Goal: Information Seeking & Learning: Find contact information

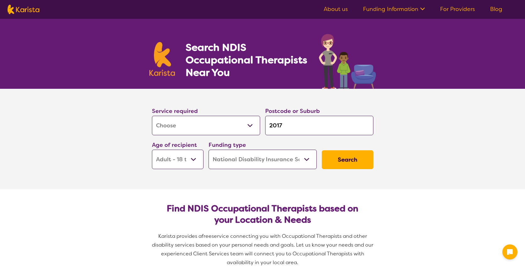
select select "[MEDICAL_DATA]"
select select "AD"
select select "NDIS"
select select "[MEDICAL_DATA]"
select select "AD"
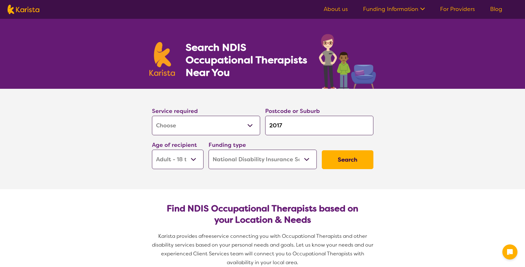
select select "NDIS"
click at [232, 126] on select "Allied Health Assistant Assessment ([MEDICAL_DATA] or [MEDICAL_DATA]) Behaviour…" at bounding box center [206, 125] width 108 height 19
click at [289, 124] on input "2017" at bounding box center [319, 125] width 108 height 19
type input "2017\"
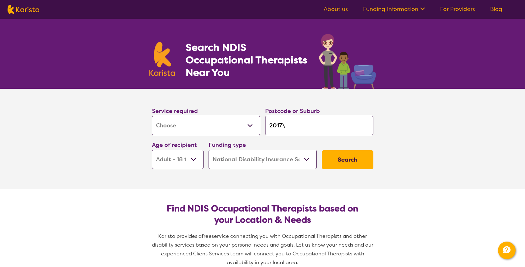
type input "2017"
type input "201"
type input "20"
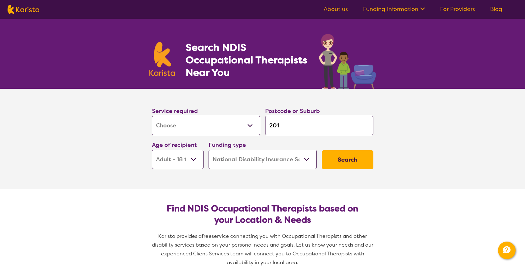
type input "20"
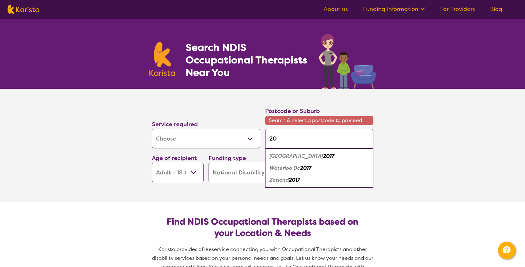
type input "2"
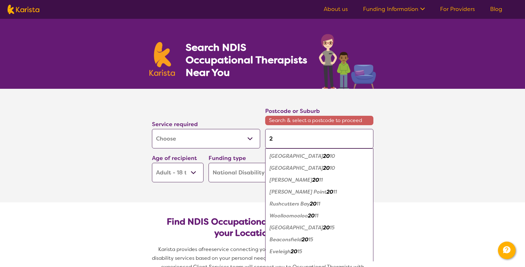
type input "27"
type input "270"
type input "2700"
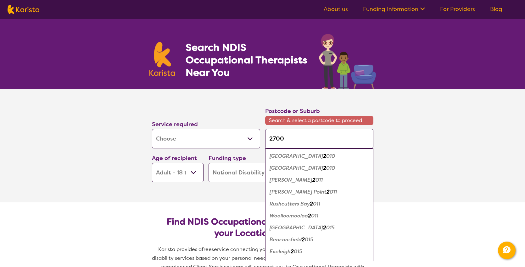
type input "2700"
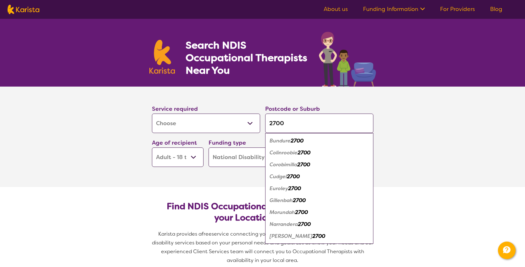
scroll to position [3, 0]
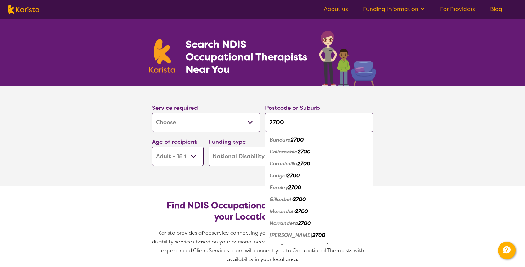
type input "2700"
click at [307, 224] on em "2700" at bounding box center [304, 223] width 13 height 7
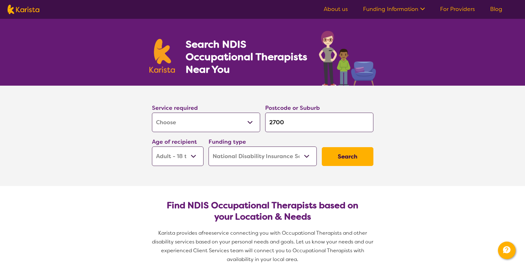
click at [238, 153] on select "Home Care Package (HCP) National Disability Insurance Scheme (NDIS) I don't know" at bounding box center [262, 156] width 108 height 19
click at [239, 153] on select "Home Care Package (HCP) National Disability Insurance Scheme (NDIS) I don't know" at bounding box center [262, 156] width 108 height 19
click at [357, 158] on button "Search" at bounding box center [348, 156] width 52 height 19
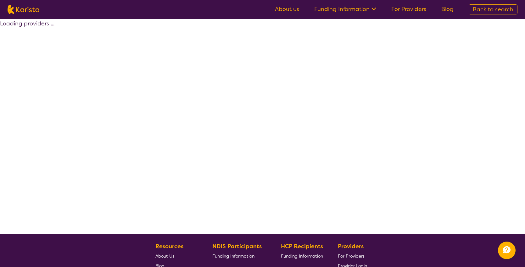
select select "by_score"
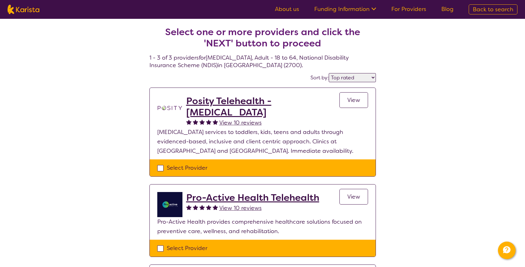
select select "[MEDICAL_DATA]"
select select "AD"
select select "NDIS"
select select "[MEDICAL_DATA]"
select select "AD"
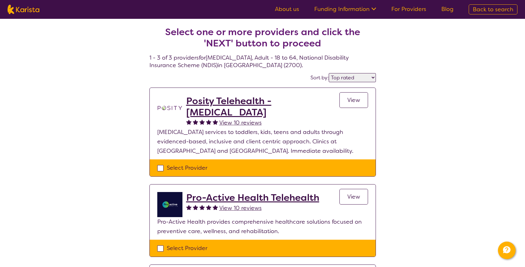
select select "NDIS"
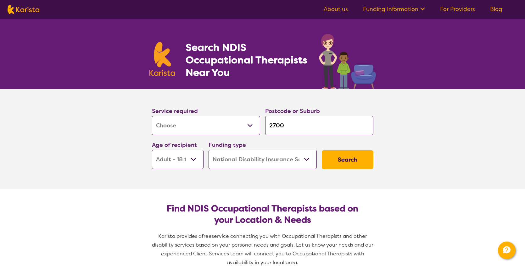
click at [192, 154] on select "Early Childhood - 0 to 9 Child - 10 to 11 Adolescent - 12 to 17 Adult - 18 to 6…" at bounding box center [178, 159] width 52 height 19
click at [152, 150] on select "Early Childhood - 0 to 9 Child - 10 to 11 Adolescent - 12 to 17 Adult - 18 to 6…" at bounding box center [178, 159] width 52 height 19
click at [343, 155] on button "Search" at bounding box center [348, 160] width 52 height 19
select select "by_score"
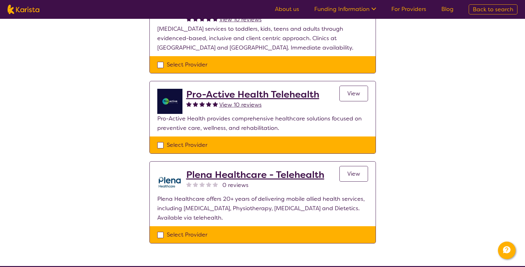
scroll to position [6, 0]
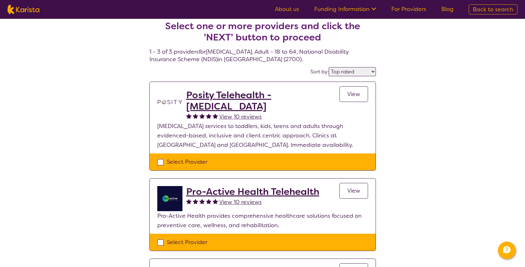
click at [260, 191] on h2 "Pro-Active Health Telehealth" at bounding box center [252, 191] width 133 height 11
